Goal: Information Seeking & Learning: Learn about a topic

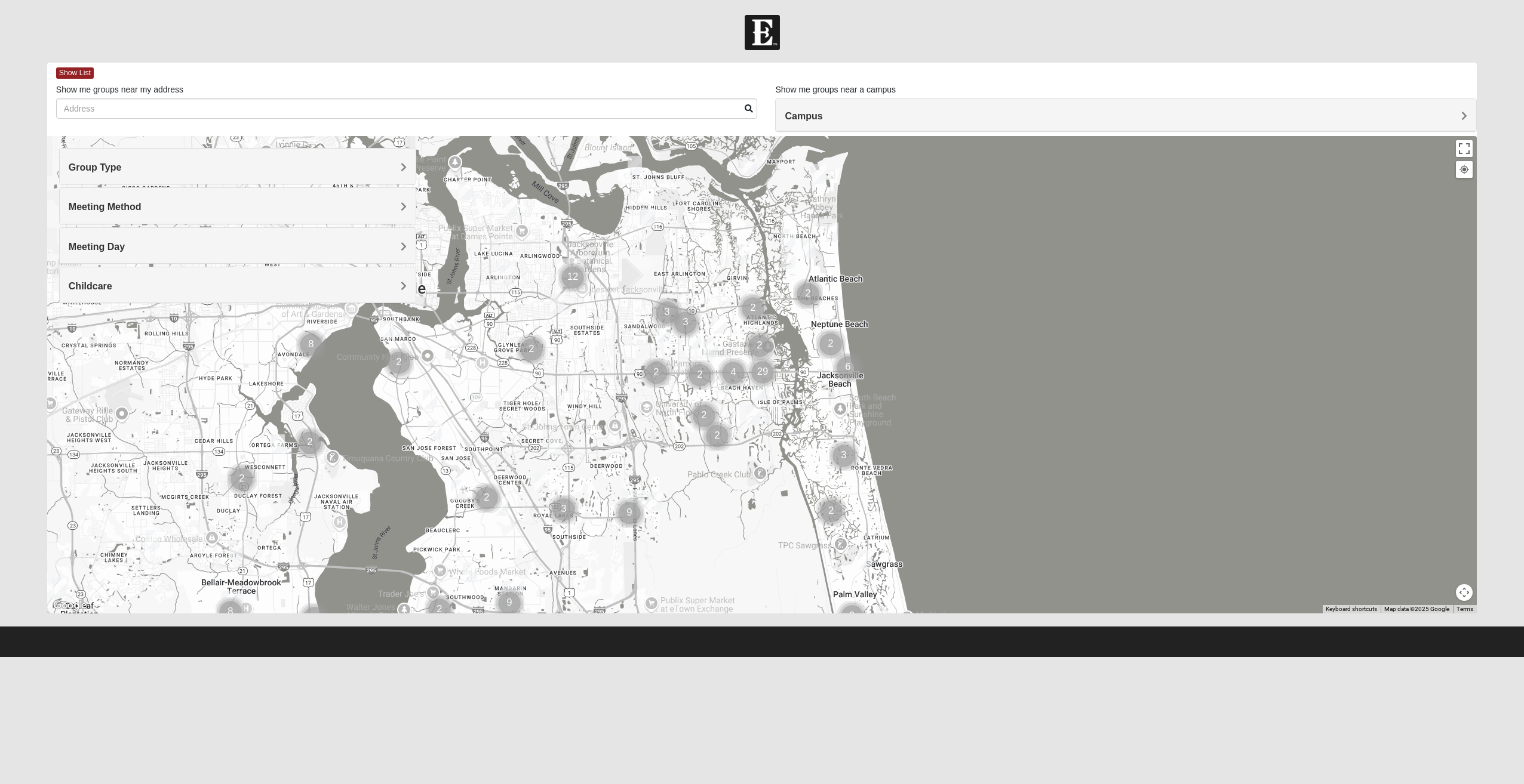
click at [393, 176] on div "Group Type" at bounding box center [237, 166] width 357 height 35
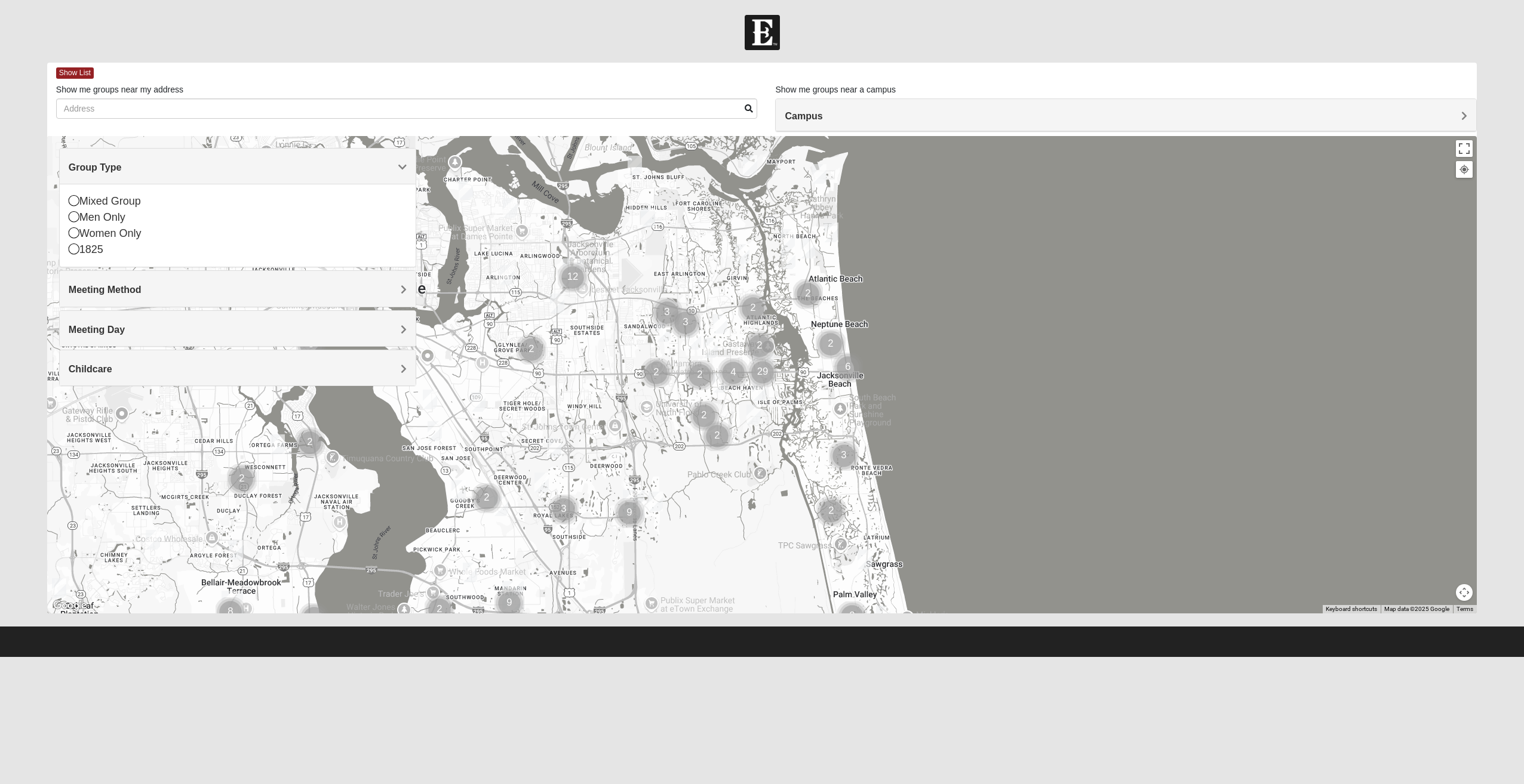
click at [393, 176] on div "Group Type" at bounding box center [237, 166] width 357 height 35
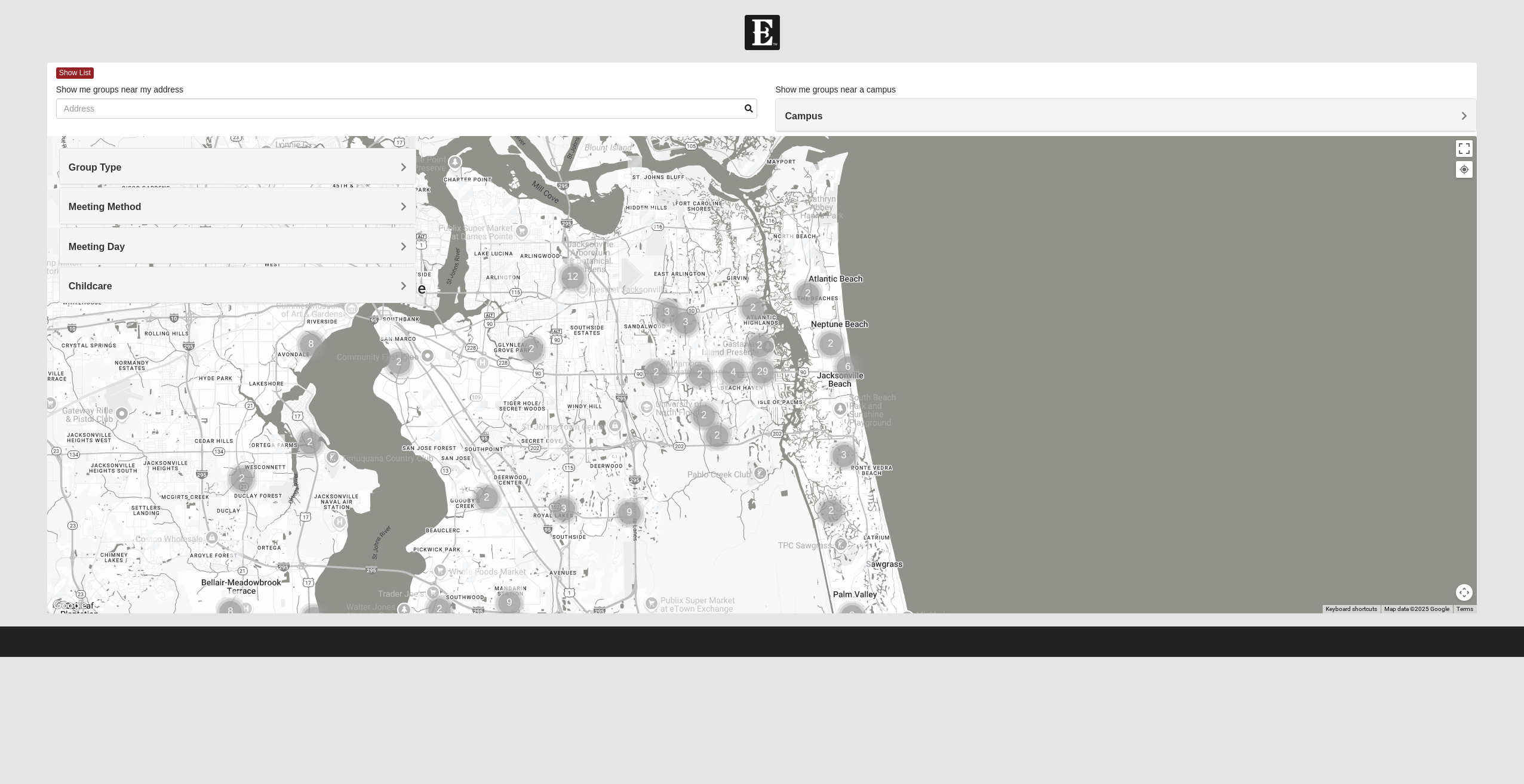
click at [381, 208] on h4 "Meeting Method" at bounding box center [237, 207] width 338 height 11
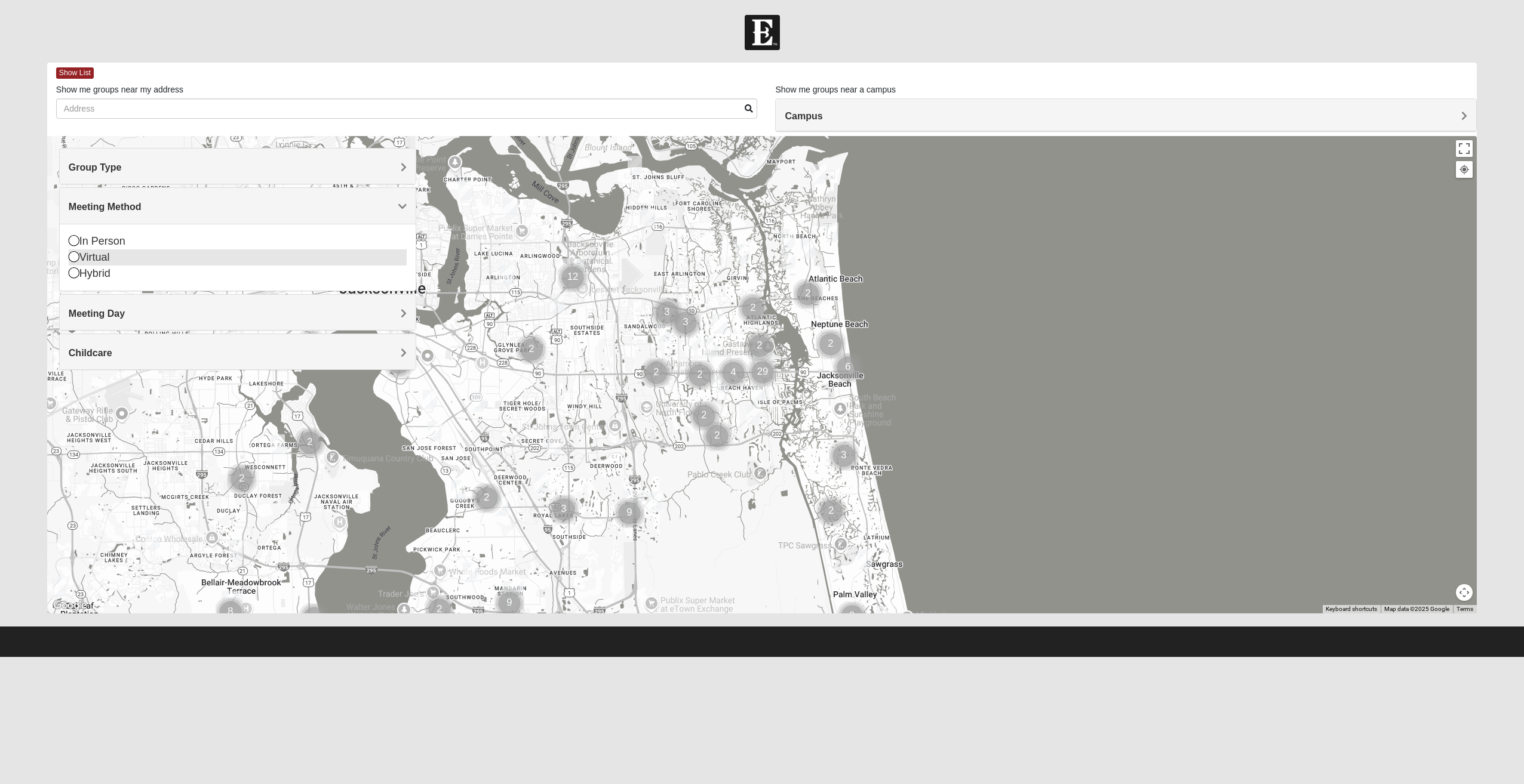
click at [124, 254] on div "Virtual" at bounding box center [237, 258] width 338 height 16
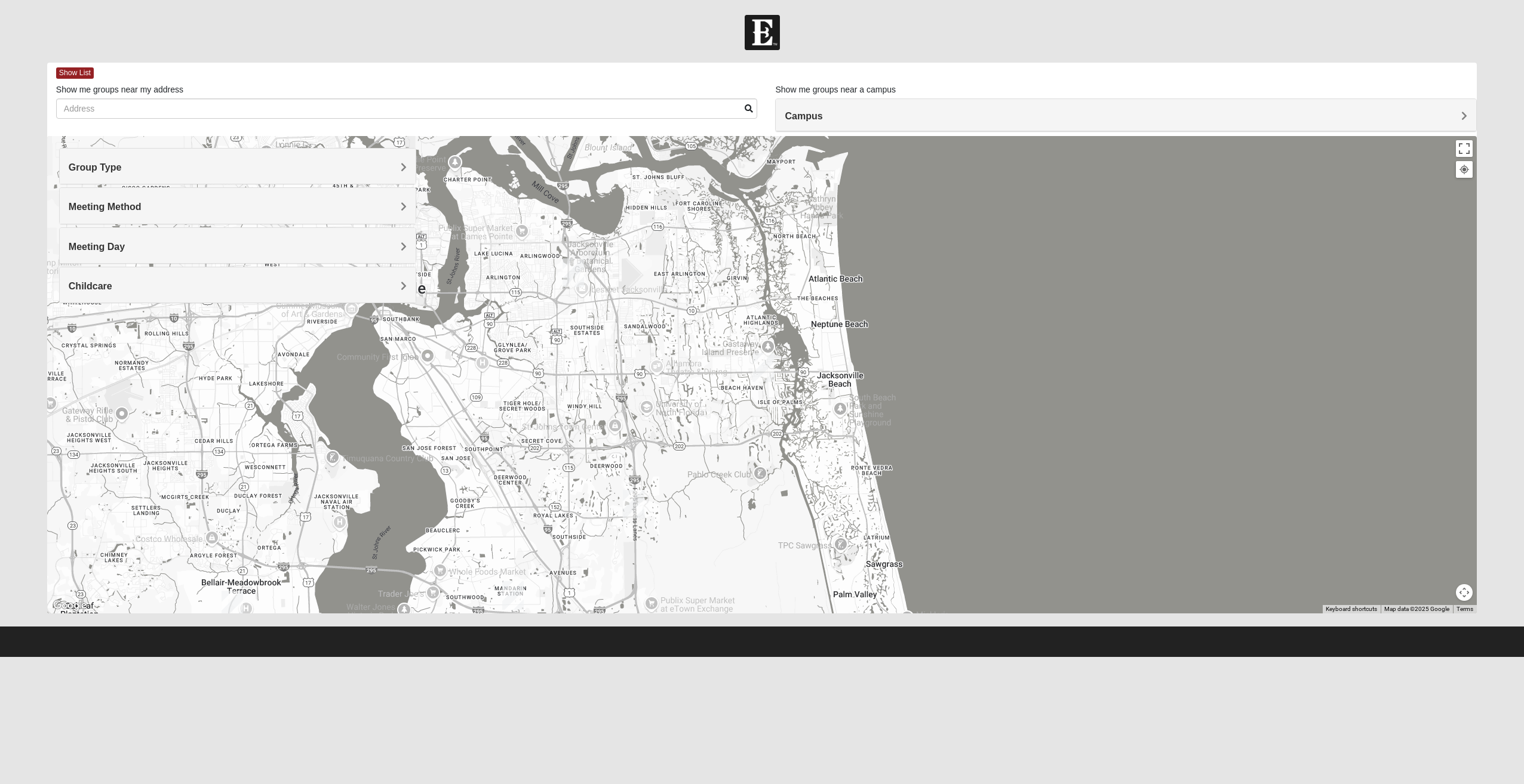
click at [211, 252] on div "Meeting Day" at bounding box center [237, 245] width 357 height 35
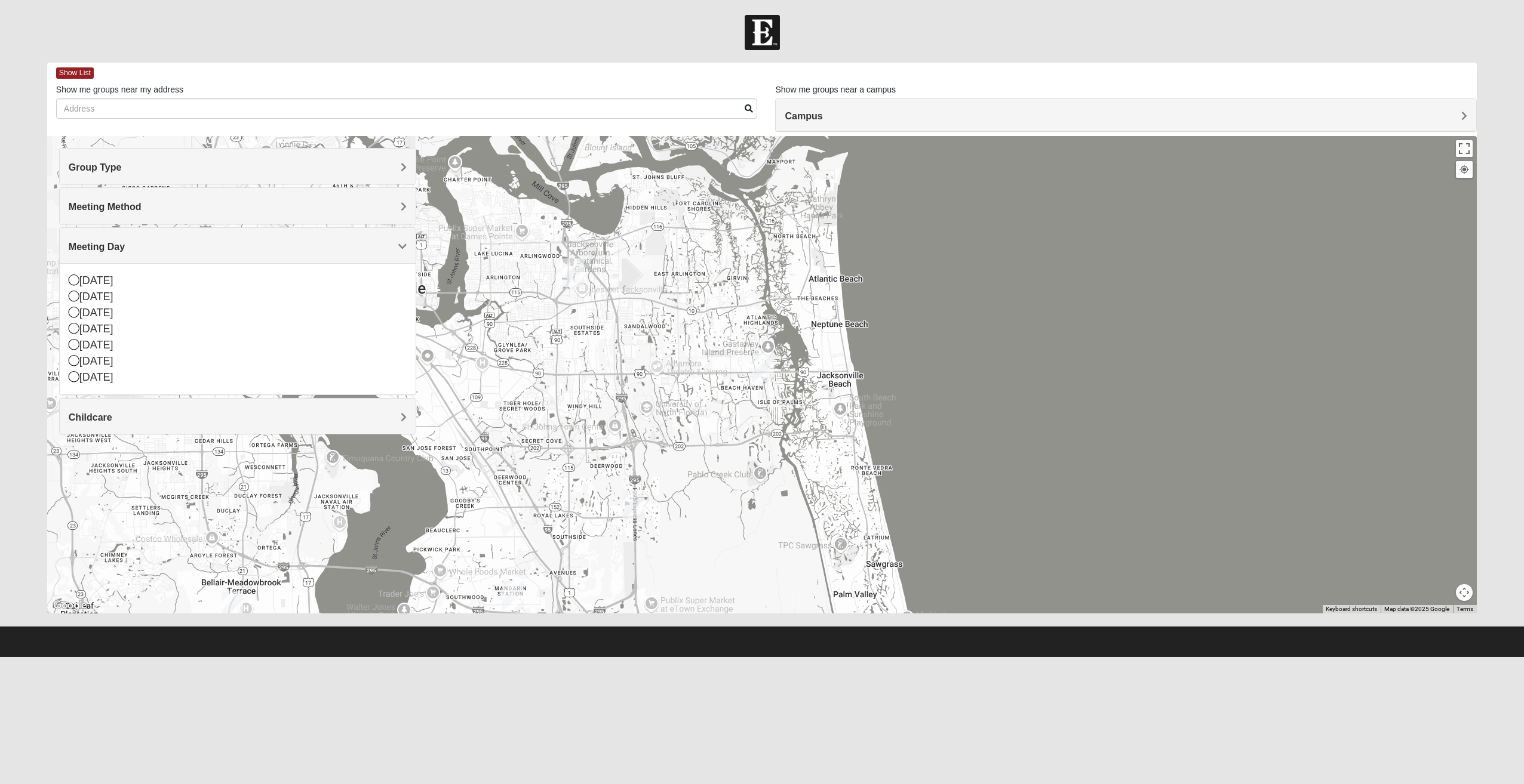
click at [211, 252] on div "Meeting Day" at bounding box center [237, 245] width 357 height 35
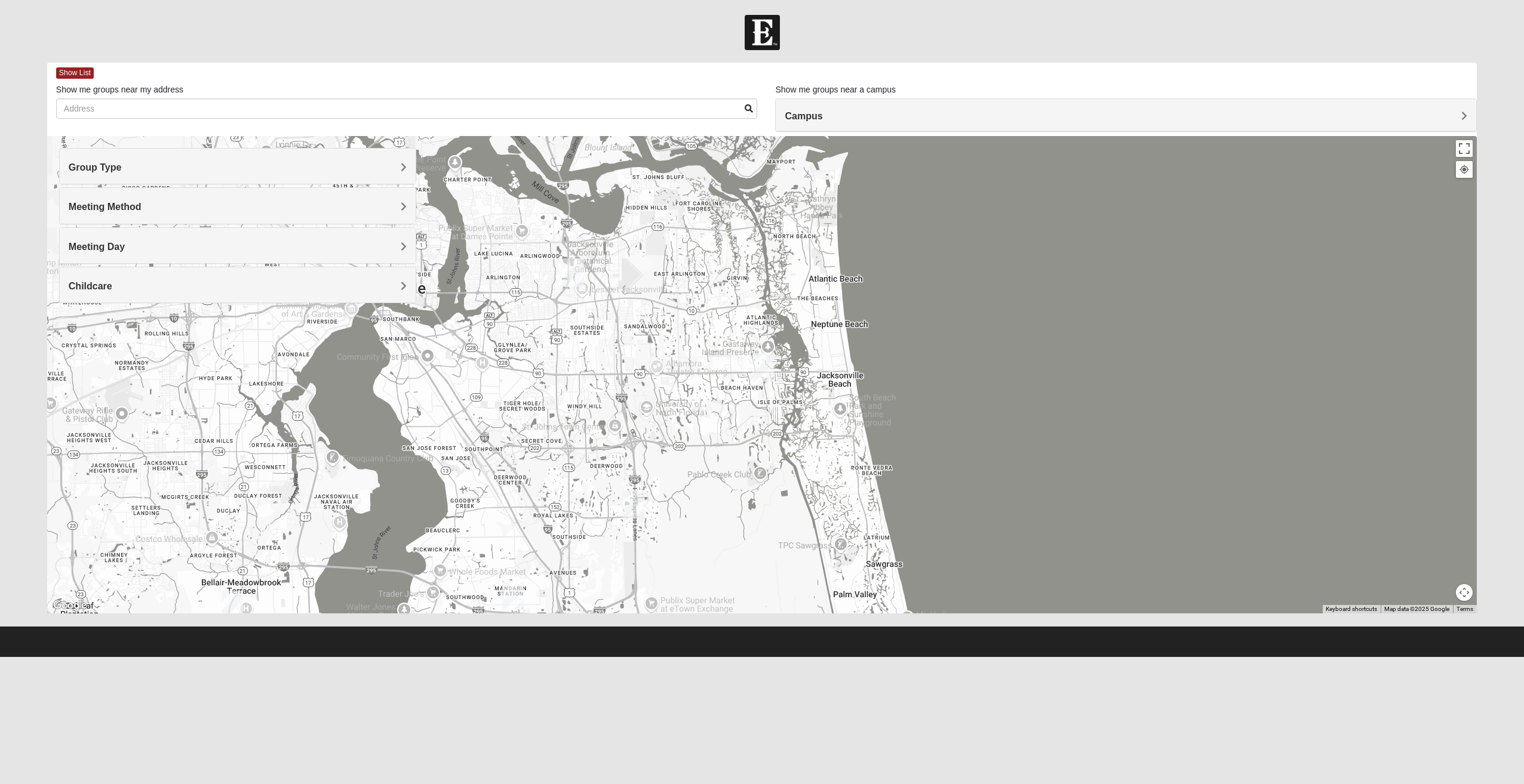
click at [175, 160] on div "Group Type" at bounding box center [237, 166] width 357 height 35
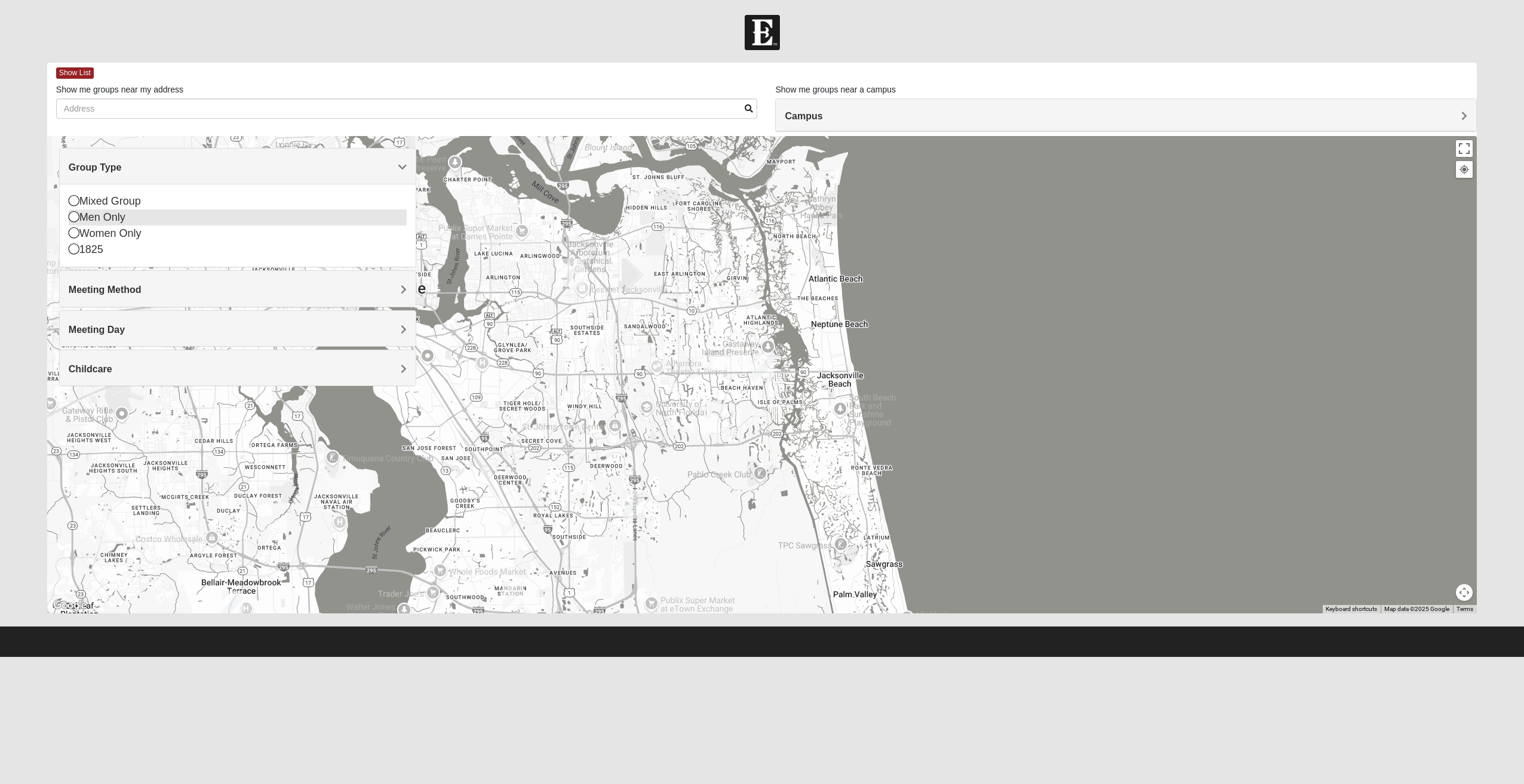
click at [119, 220] on div "Men Only" at bounding box center [237, 217] width 338 height 16
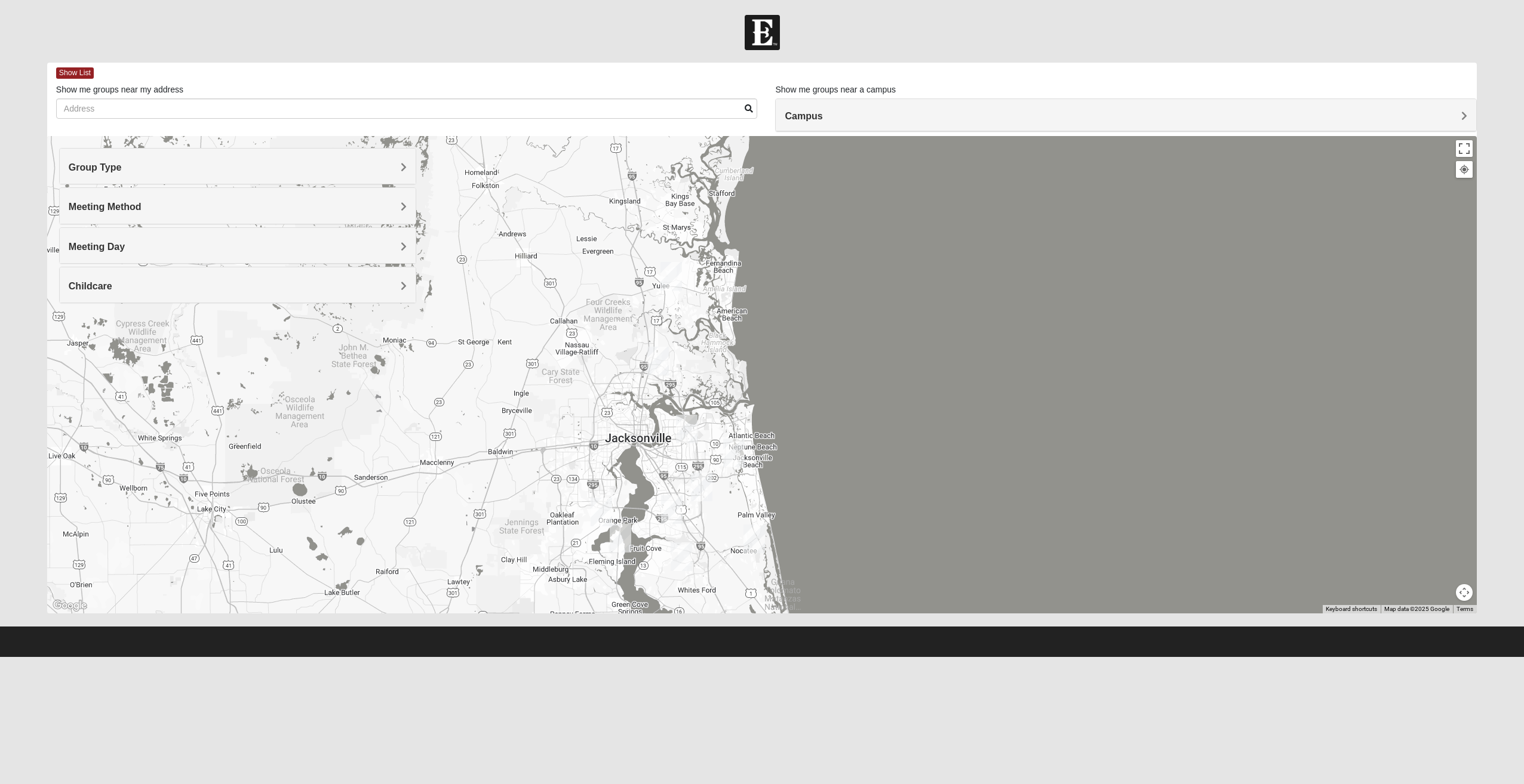
click at [735, 441] on img "San Pablo" at bounding box center [734, 453] width 31 height 39
click at [734, 447] on img "San Pablo" at bounding box center [734, 453] width 31 height 39
click at [853, 108] on div "Campus" at bounding box center [1125, 115] width 700 height 32
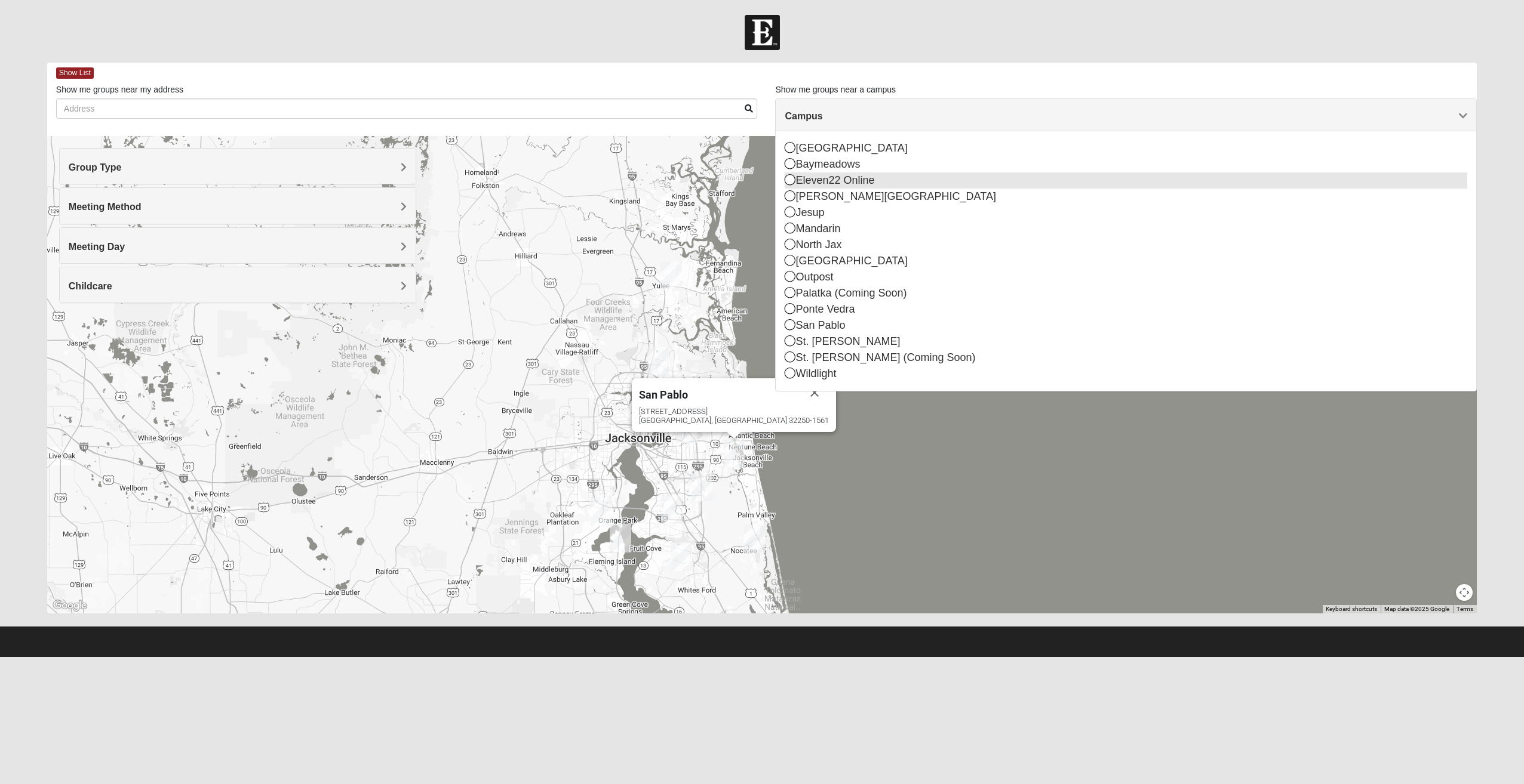
click at [856, 176] on div "Eleven22 Online" at bounding box center [1125, 180] width 683 height 16
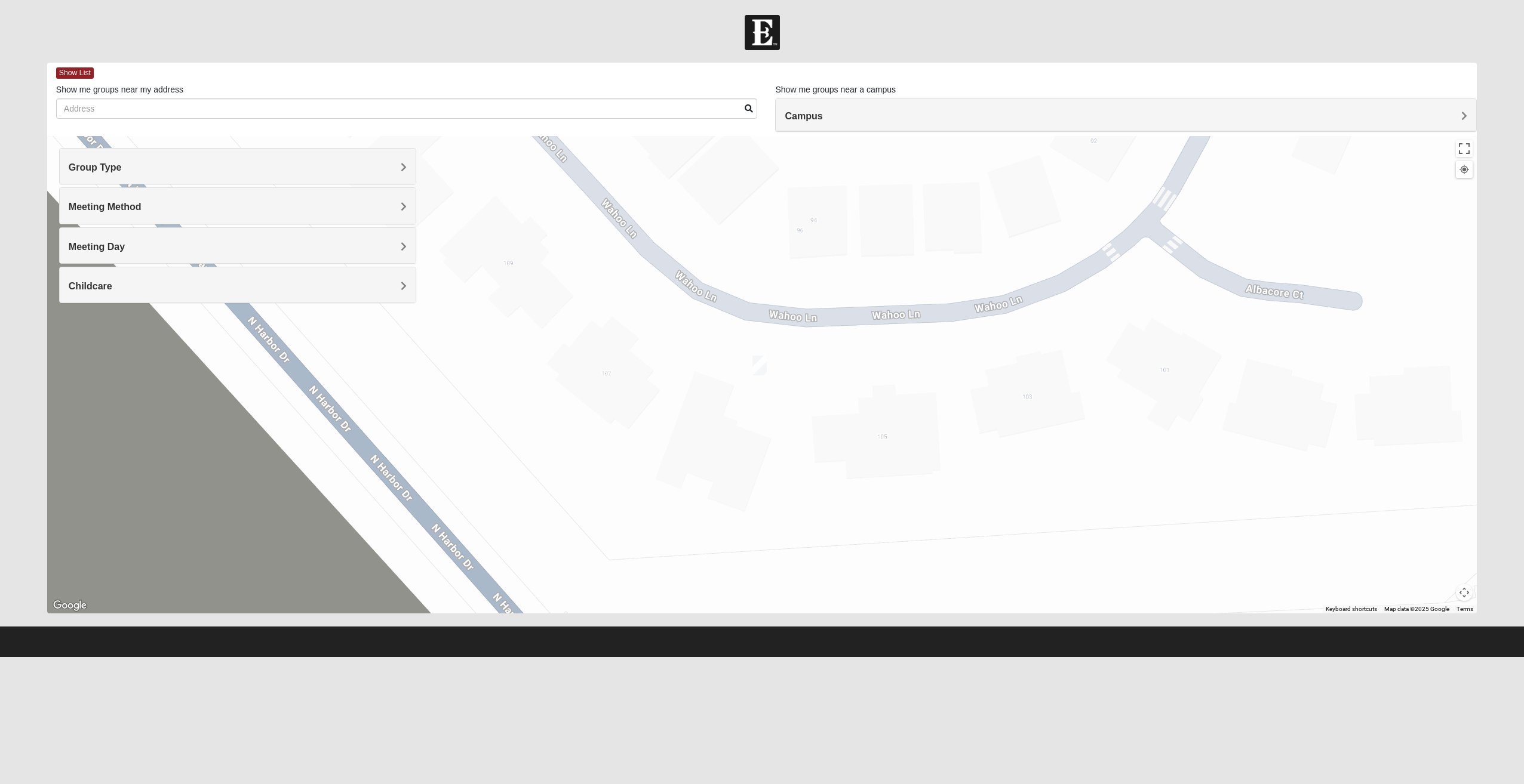
click at [755, 366] on img "Online Mens Brannen 92058" at bounding box center [759, 365] width 24 height 29
click at [702, 332] on icon at bounding box center [700, 331] width 4 height 7
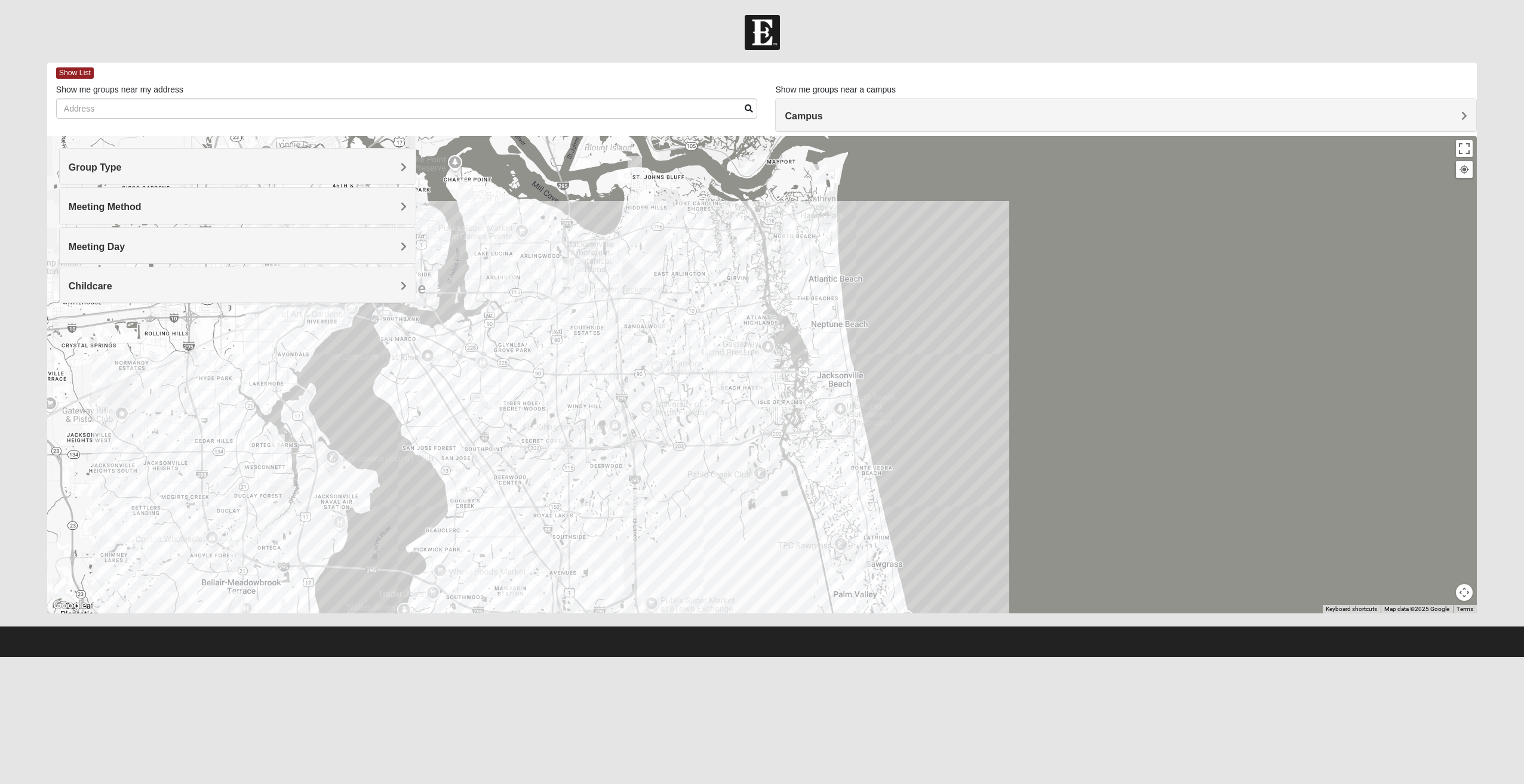
click at [228, 162] on h4 "Group Type" at bounding box center [237, 167] width 338 height 11
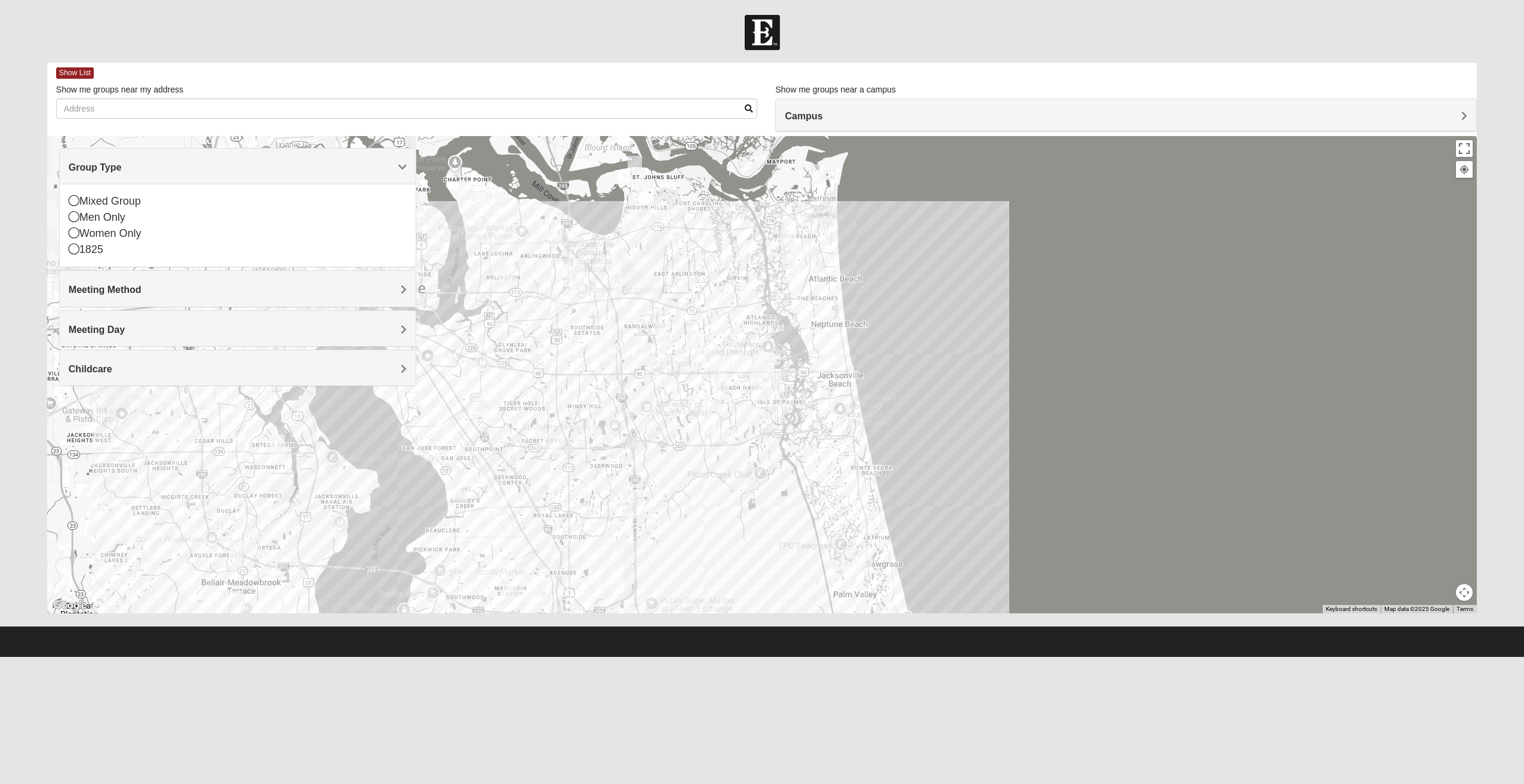
click at [384, 284] on h4 "Meeting Method" at bounding box center [237, 289] width 338 height 11
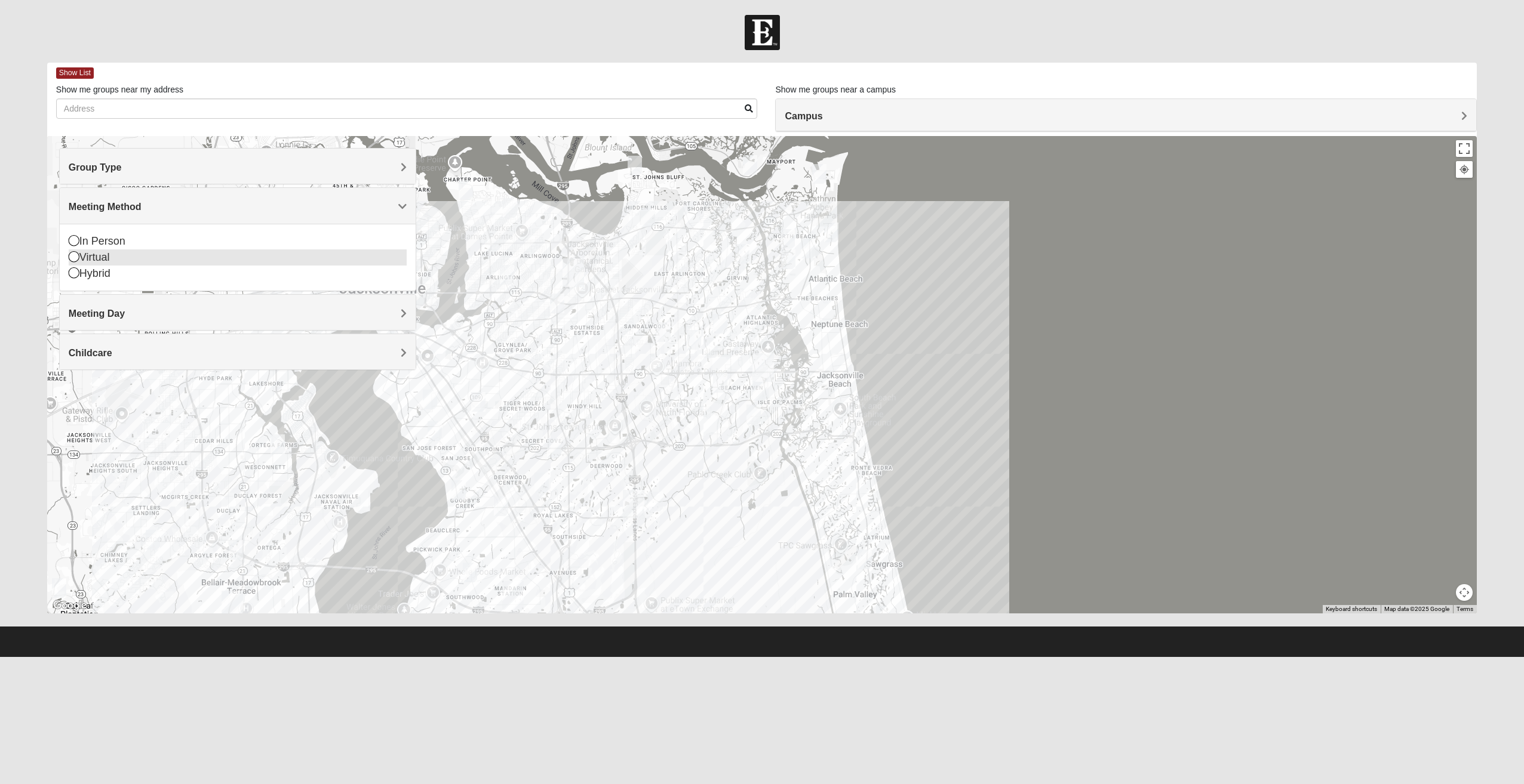
click at [335, 259] on div "Virtual" at bounding box center [237, 258] width 338 height 16
click at [800, 116] on span "Campus" at bounding box center [803, 117] width 38 height 11
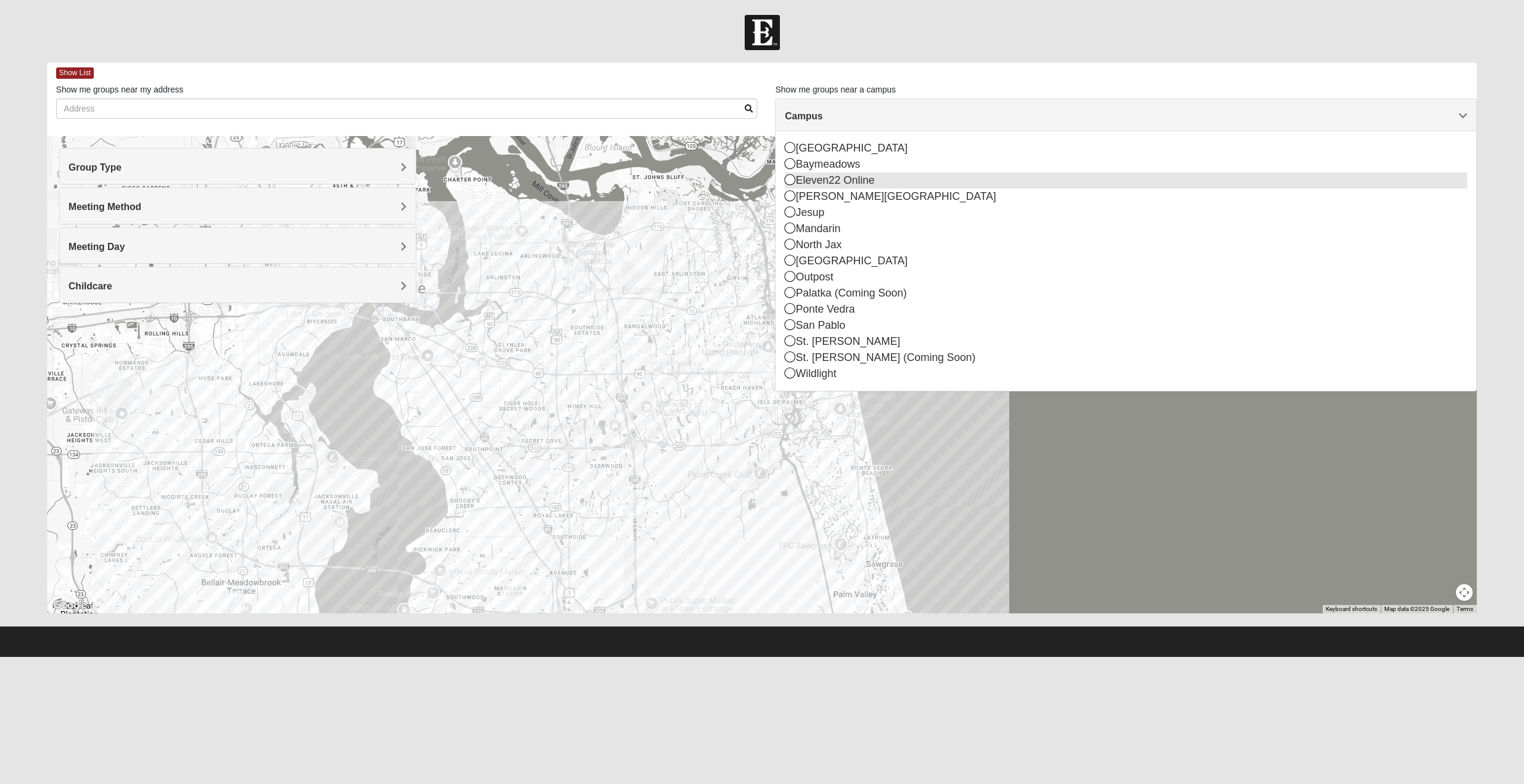
click at [813, 180] on div "Eleven22 Online" at bounding box center [1125, 180] width 683 height 16
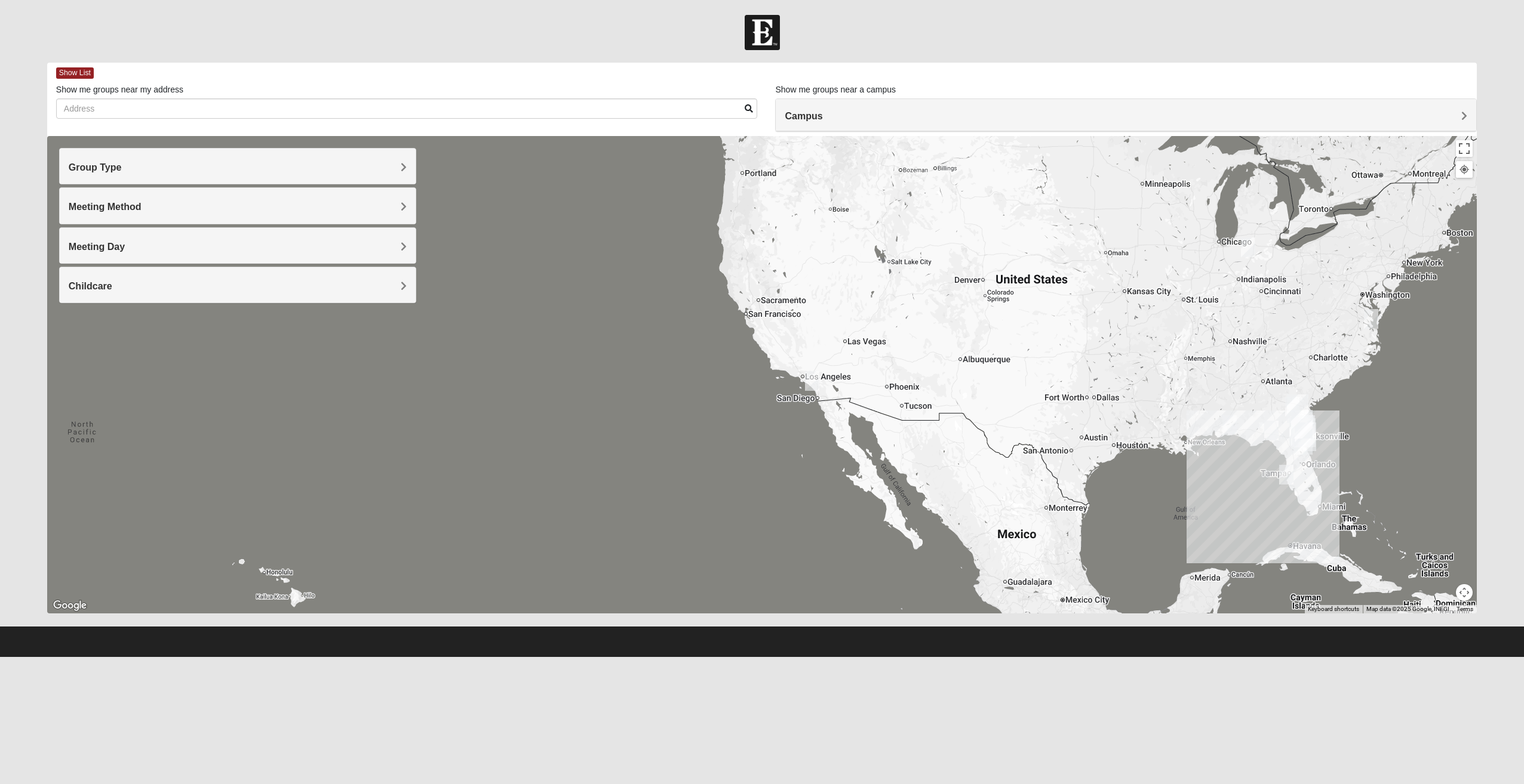
click at [1245, 251] on img "Online Mixed Lantz 46814" at bounding box center [1247, 247] width 24 height 29
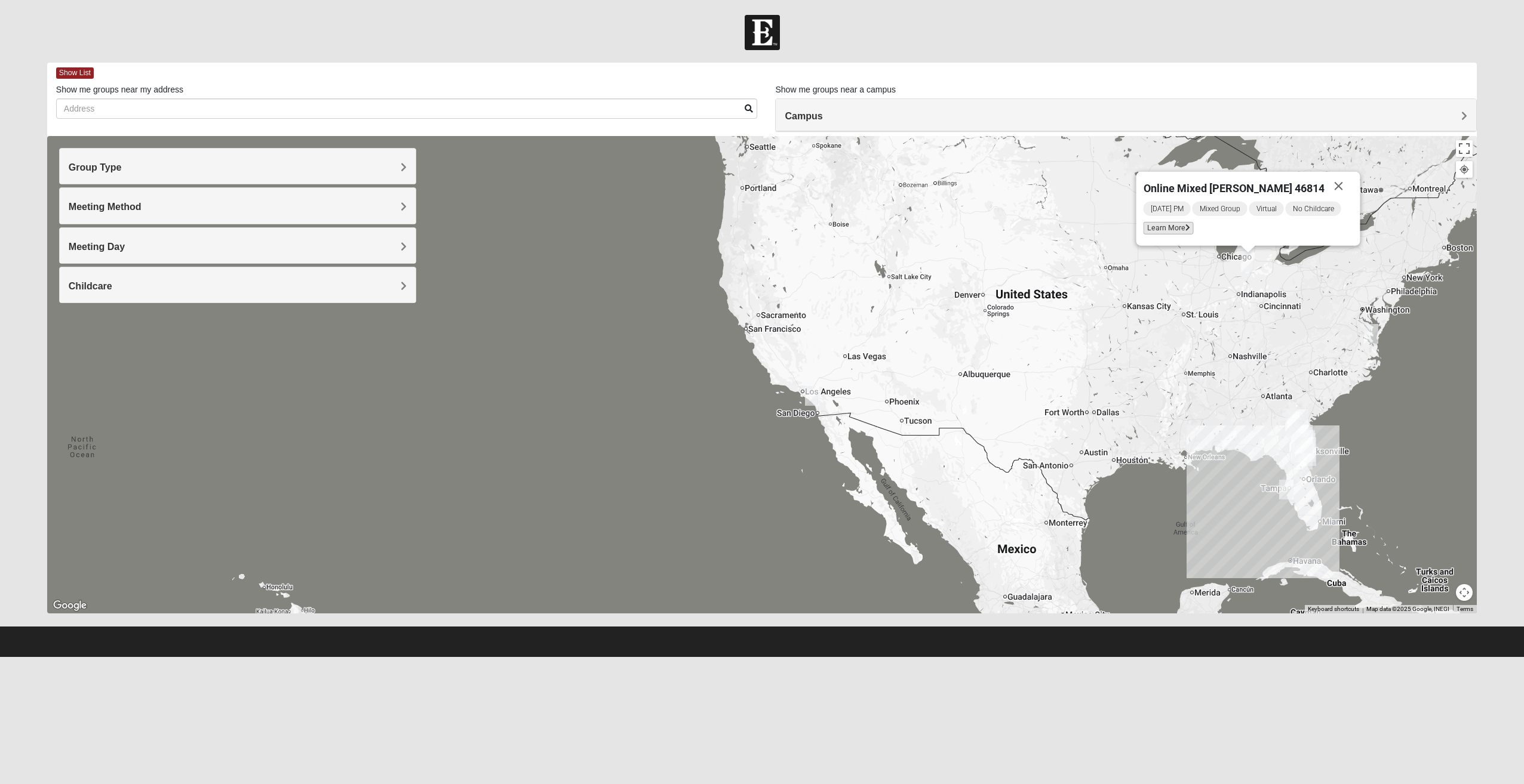
click at [1174, 231] on span "Learn More" at bounding box center [1167, 228] width 50 height 12
